Goal: Download file/media

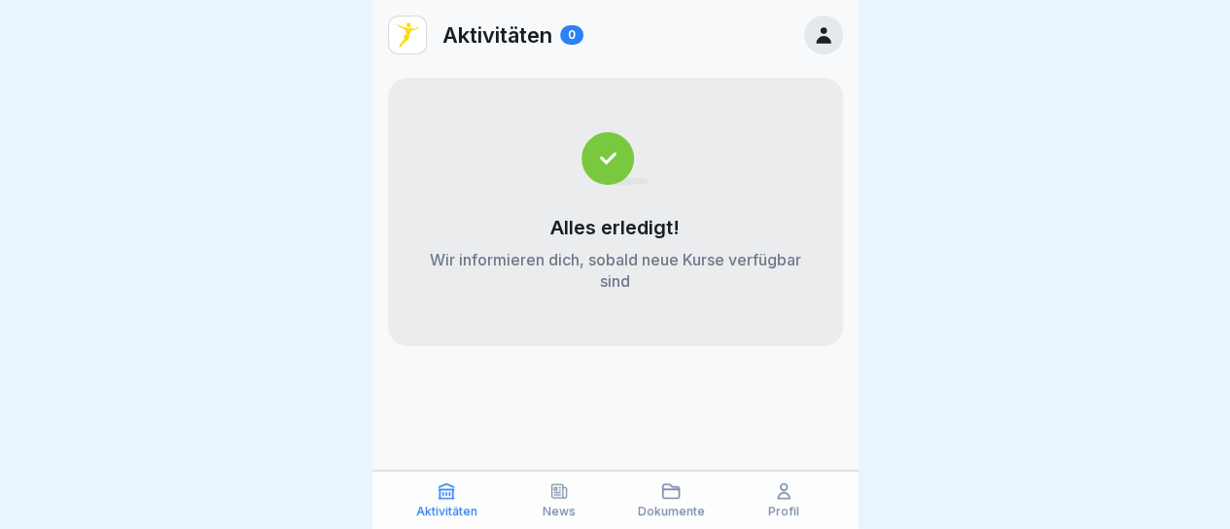
drag, startPoint x: 1197, startPoint y: 112, endPoint x: 1186, endPoint y: 3, distance: 109.5
click at [1203, 52] on div at bounding box center [615, 264] width 1230 height 529
drag, startPoint x: 556, startPoint y: 498, endPoint x: 581, endPoint y: 491, distance: 26.2
click at [566, 493] on icon at bounding box center [558, 491] width 15 height 14
click at [669, 489] on icon at bounding box center [671, 491] width 17 height 14
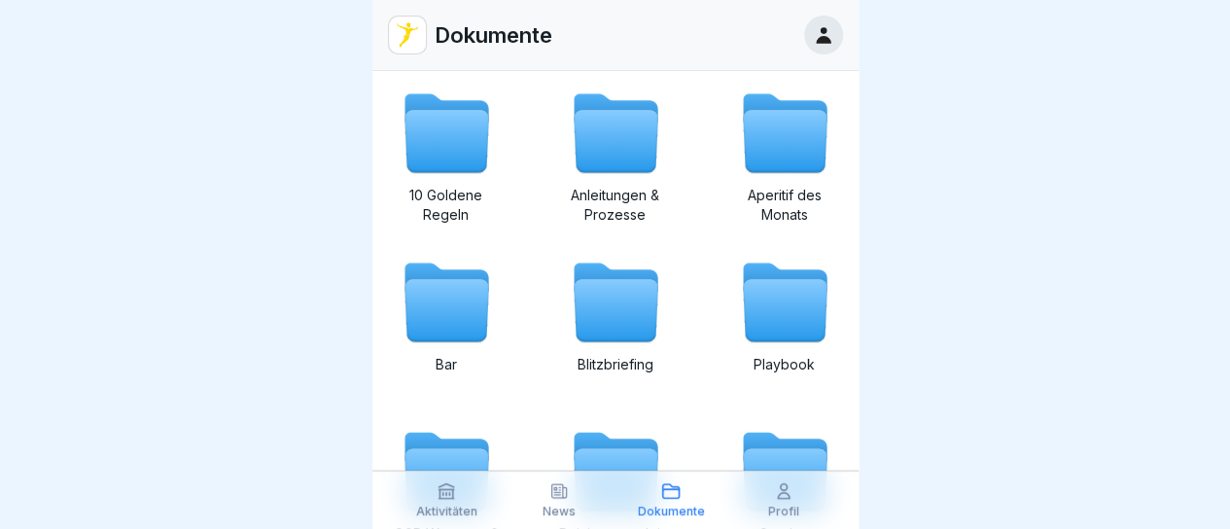
click at [780, 503] on div "Profil" at bounding box center [783, 499] width 103 height 37
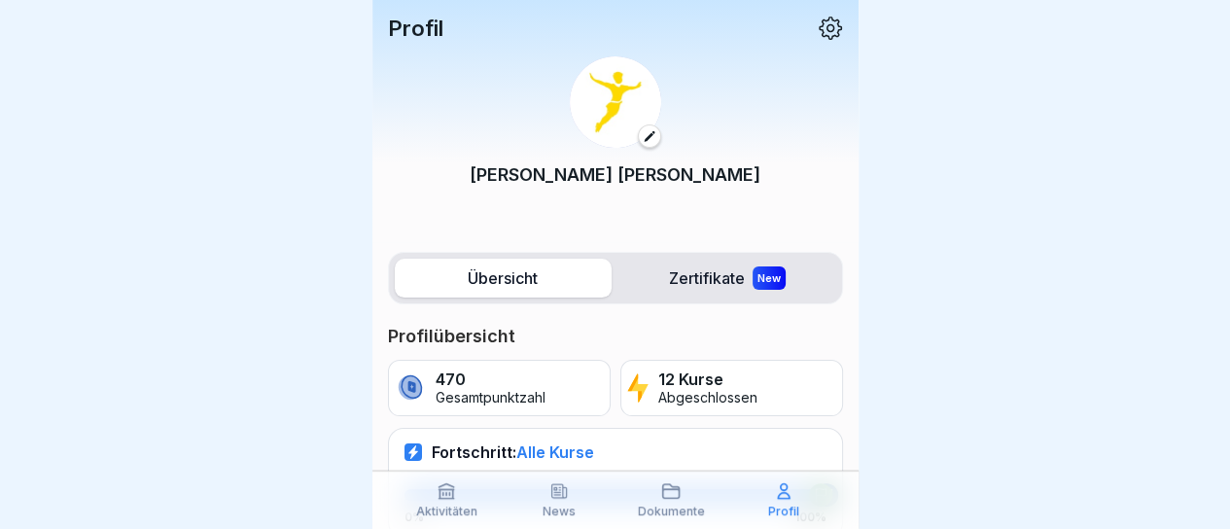
click at [558, 506] on p "News" at bounding box center [558, 511] width 33 height 14
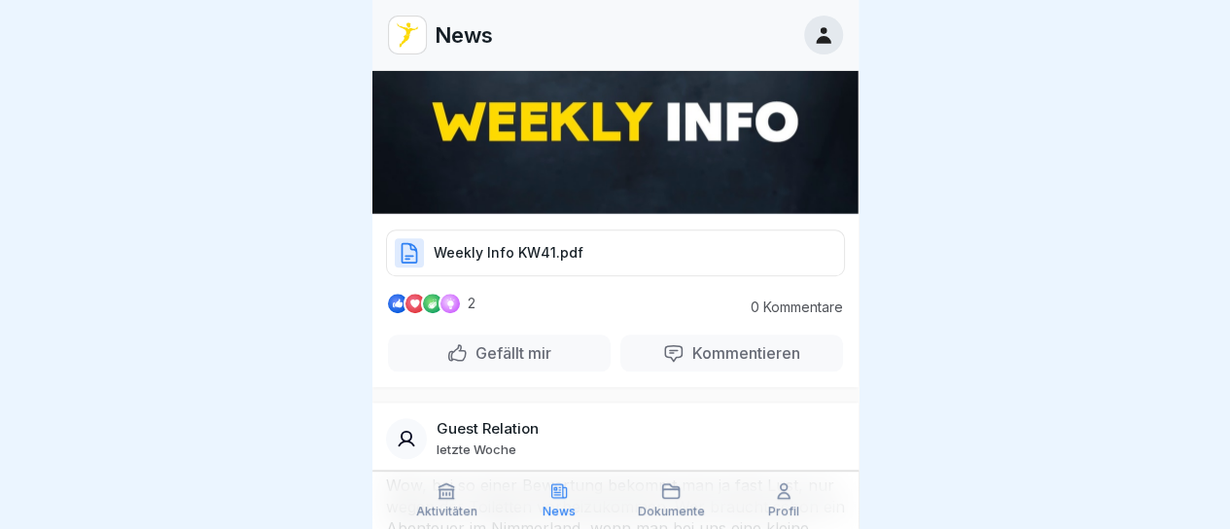
scroll to position [875, 0]
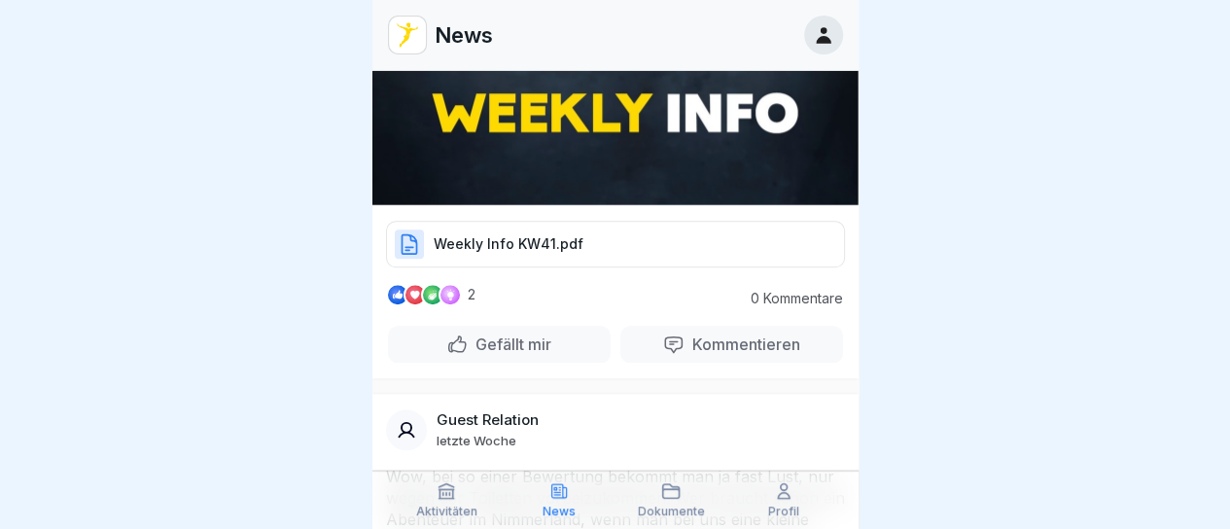
click at [616, 221] on div "Weekly Info KW41.pdf" at bounding box center [615, 244] width 459 height 47
